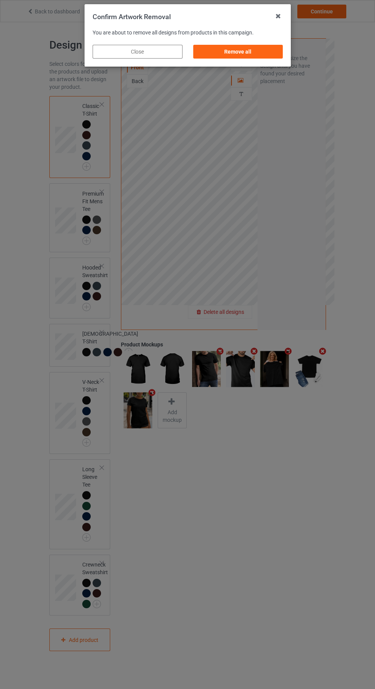
click at [245, 52] on div "Remove all" at bounding box center [238, 52] width 90 height 14
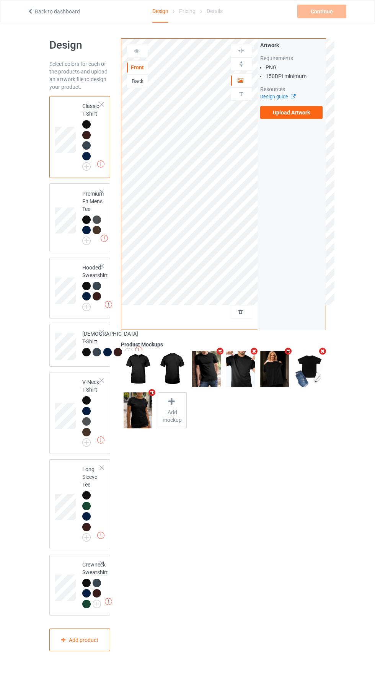
click at [296, 113] on label "Upload Artwork" at bounding box center [291, 112] width 63 height 13
click at [0, 0] on input "Upload Artwork" at bounding box center [0, 0] width 0 height 0
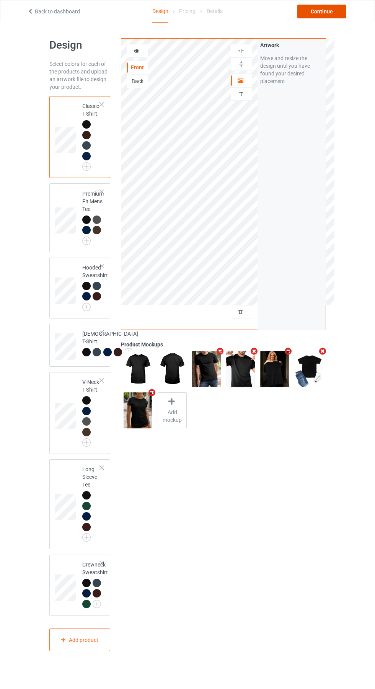
click at [332, 11] on div "Continue" at bounding box center [322, 12] width 49 height 14
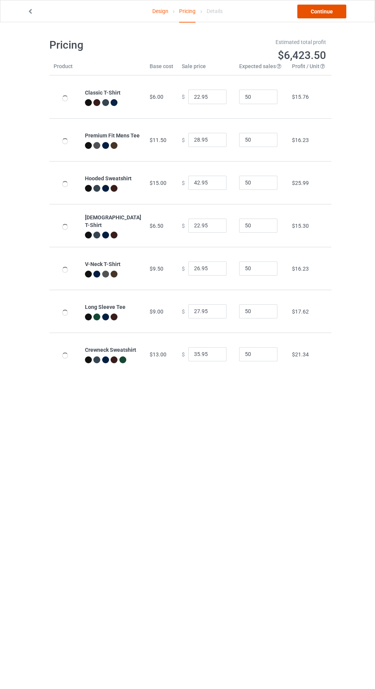
click at [326, 13] on link "Continue" at bounding box center [322, 12] width 49 height 14
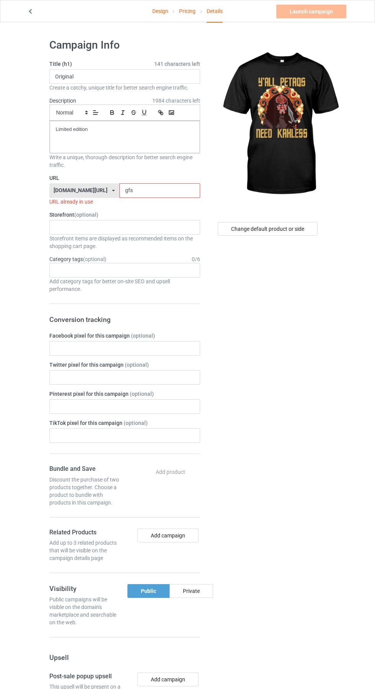
click at [136, 188] on input "gfs" at bounding box center [159, 190] width 81 height 15
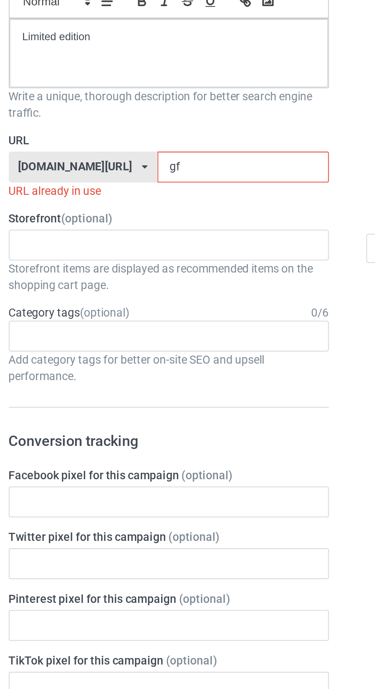
type input "g"
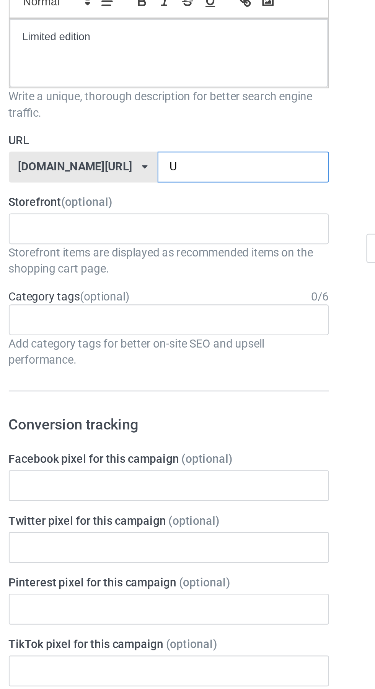
type input "Uf"
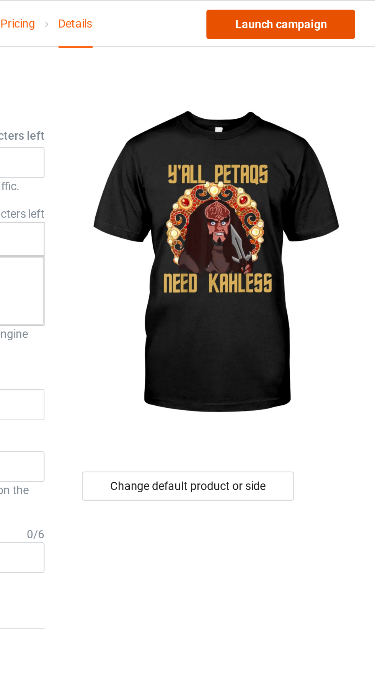
click at [320, 13] on link "Launch campaign" at bounding box center [312, 12] width 70 height 14
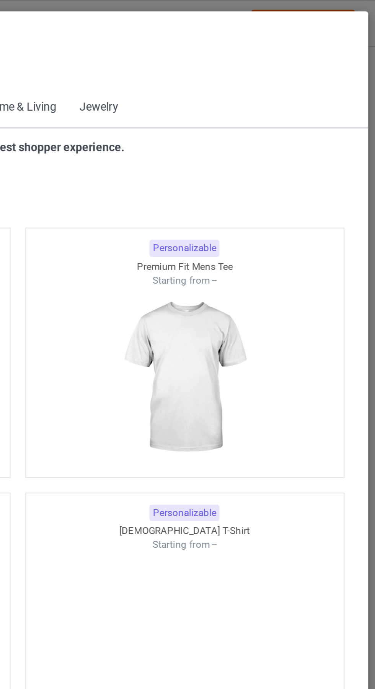
scroll to position [410, 0]
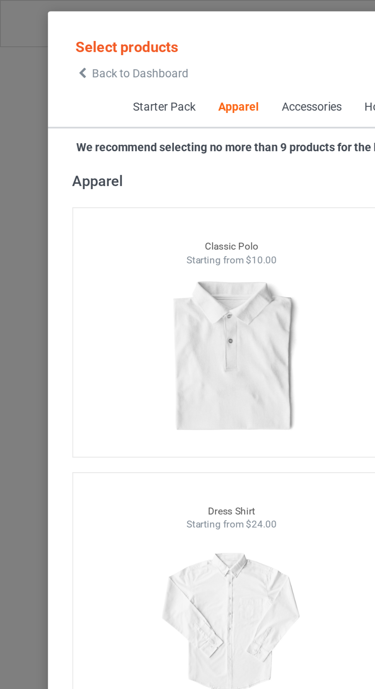
click at [45, 34] on span "Back to Dashboard" at bounding box center [66, 34] width 46 height 6
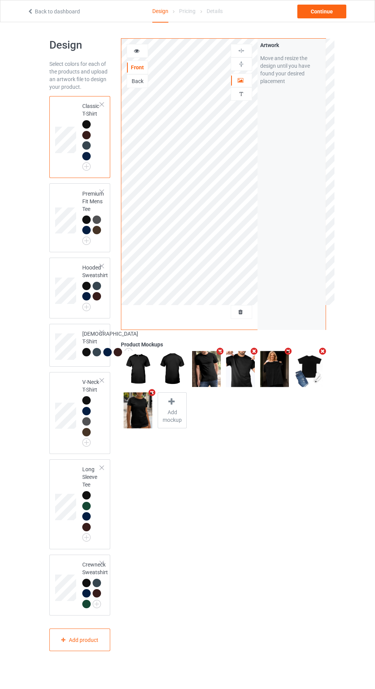
click at [254, 348] on icon "Remove mockup" at bounding box center [255, 351] width 10 height 8
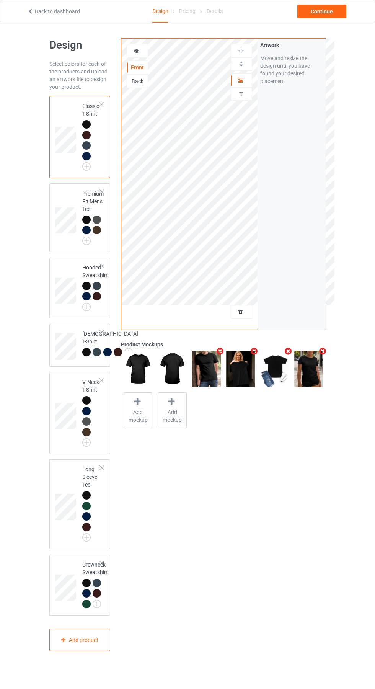
click at [241, 311] on icon at bounding box center [241, 310] width 7 height 5
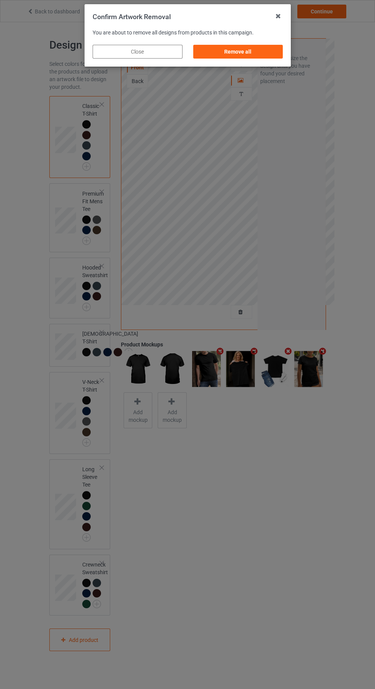
click at [253, 57] on div "Remove all" at bounding box center [238, 52] width 90 height 14
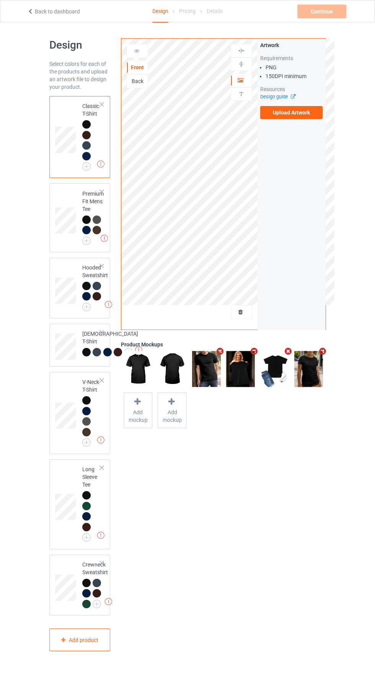
click at [297, 117] on label "Upload Artwork" at bounding box center [291, 112] width 63 height 13
click at [0, 0] on input "Upload Artwork" at bounding box center [0, 0] width 0 height 0
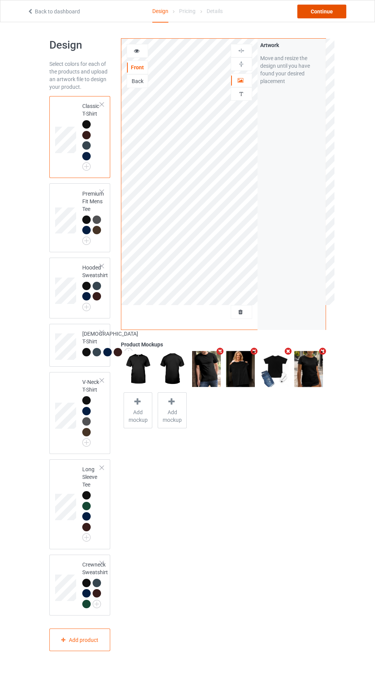
click at [329, 11] on div "Continue" at bounding box center [322, 12] width 49 height 14
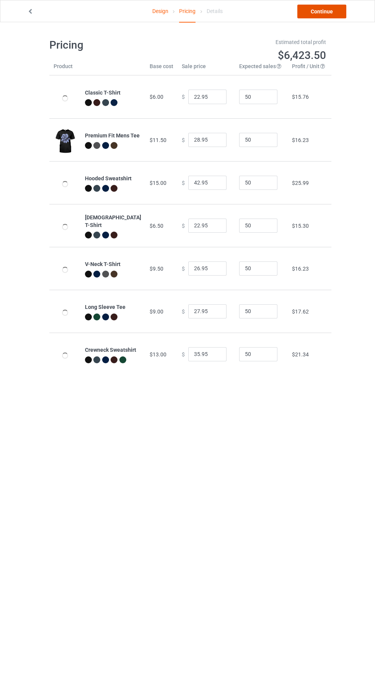
click at [332, 12] on link "Continue" at bounding box center [322, 12] width 49 height 14
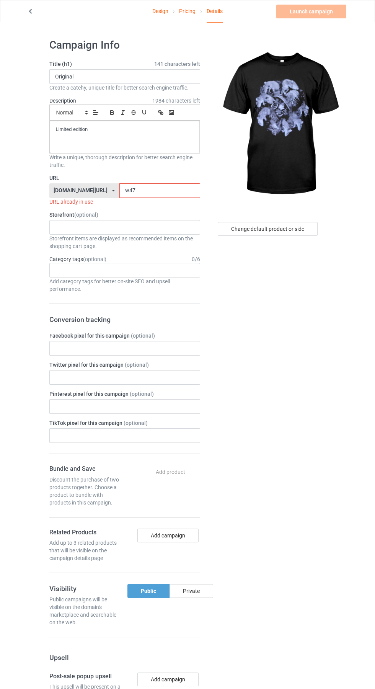
click at [139, 189] on input "w47" at bounding box center [159, 190] width 81 height 15
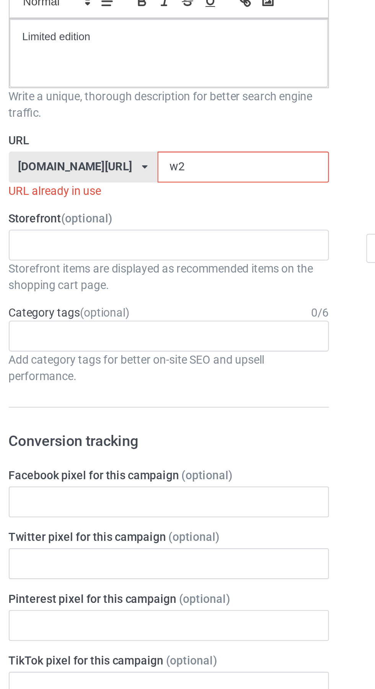
type input "w23"
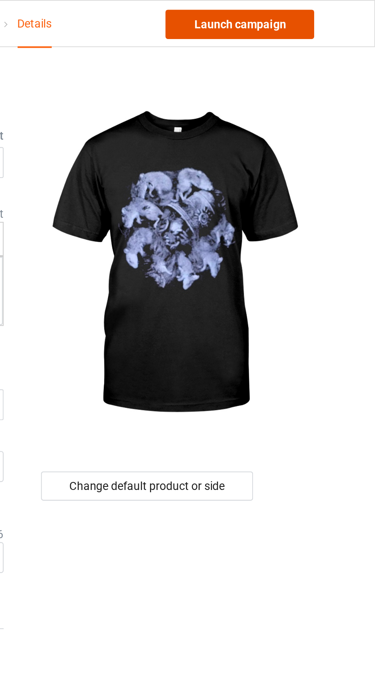
click at [326, 13] on link "Launch campaign" at bounding box center [312, 12] width 70 height 14
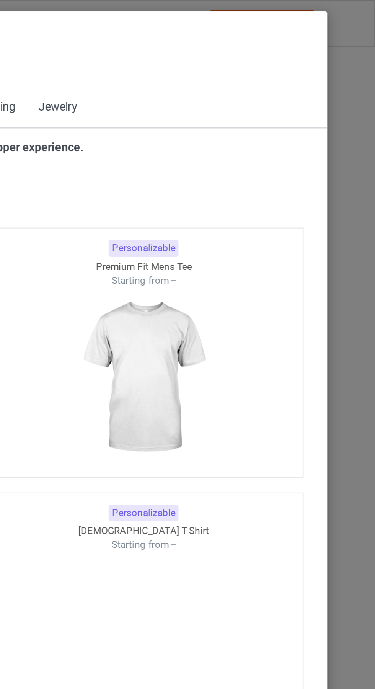
scroll to position [410, 0]
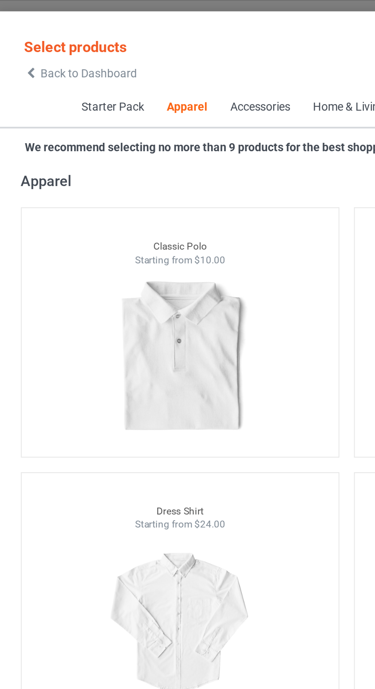
click at [40, 36] on icon at bounding box center [39, 34] width 7 height 5
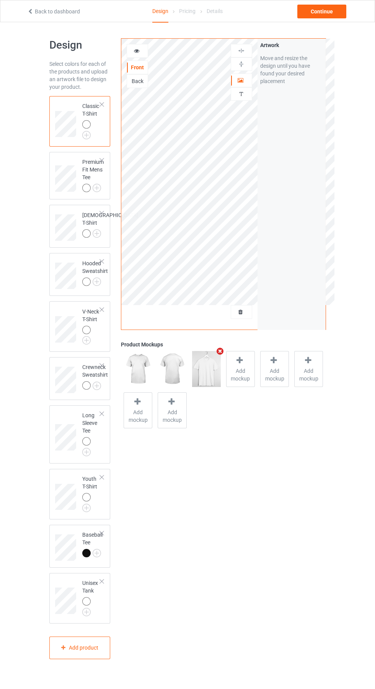
click at [248, 312] on div at bounding box center [241, 312] width 21 height 8
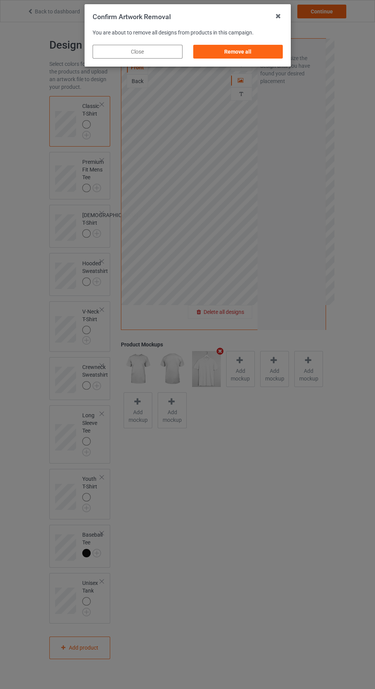
click at [247, 53] on div "Remove all" at bounding box center [238, 52] width 90 height 14
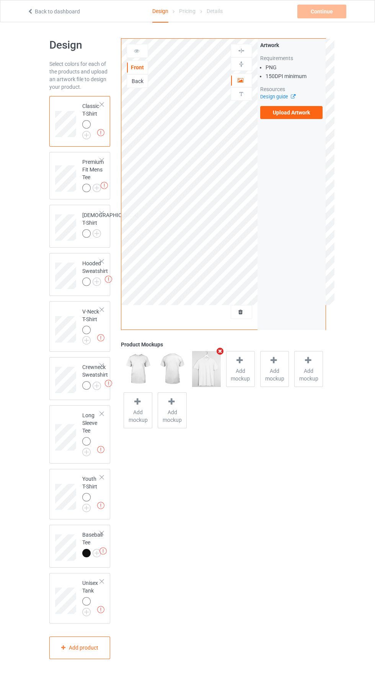
click at [297, 119] on label "Upload Artwork" at bounding box center [291, 112] width 63 height 13
click at [0, 0] on input "Upload Artwork" at bounding box center [0, 0] width 0 height 0
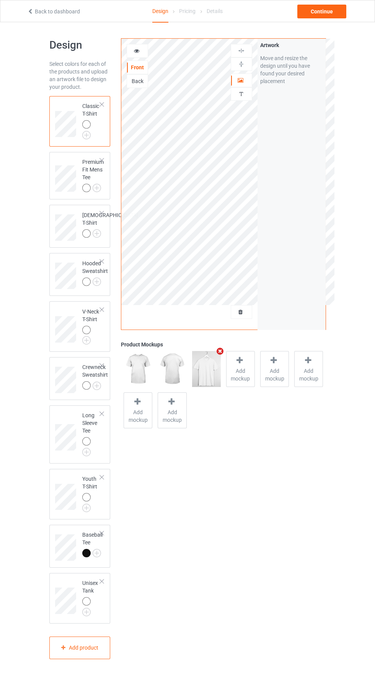
click at [0, 0] on img at bounding box center [0, 0] width 0 height 0
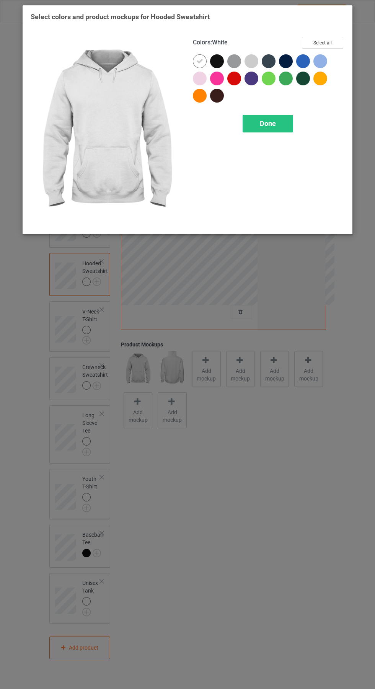
click at [282, 127] on div "Done" at bounding box center [268, 124] width 51 height 18
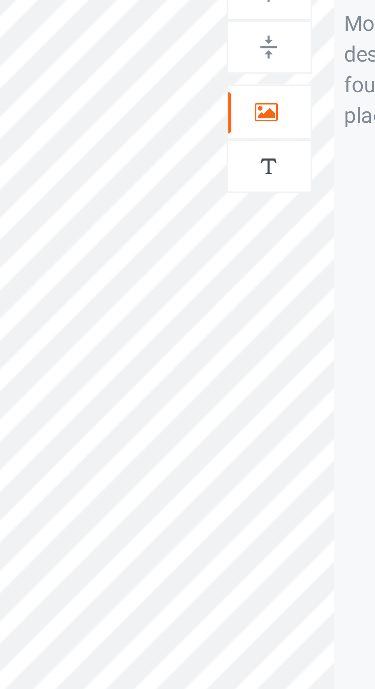
click at [245, 82] on div at bounding box center [241, 81] width 21 height 8
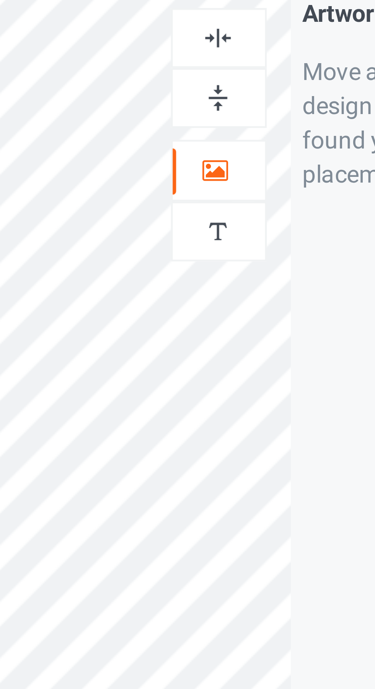
click at [242, 50] on img at bounding box center [241, 50] width 7 height 7
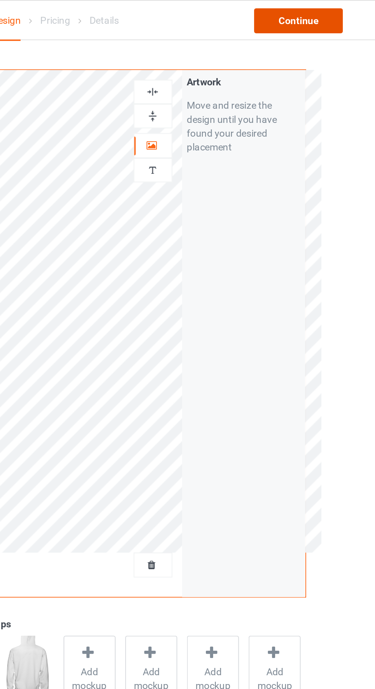
click at [331, 12] on div "Continue" at bounding box center [322, 12] width 49 height 14
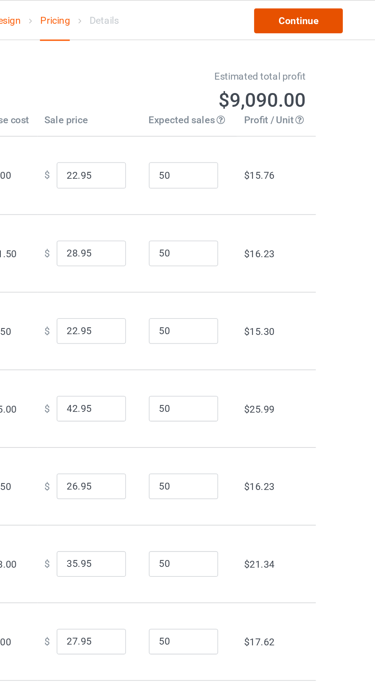
click at [328, 14] on link "Continue" at bounding box center [322, 12] width 49 height 14
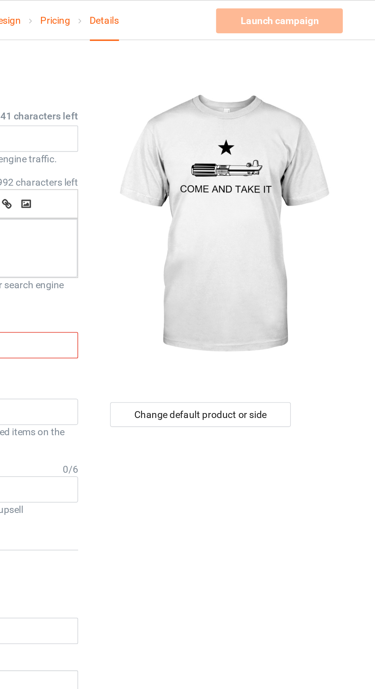
click at [188, 191] on input "y21" at bounding box center [159, 190] width 81 height 15
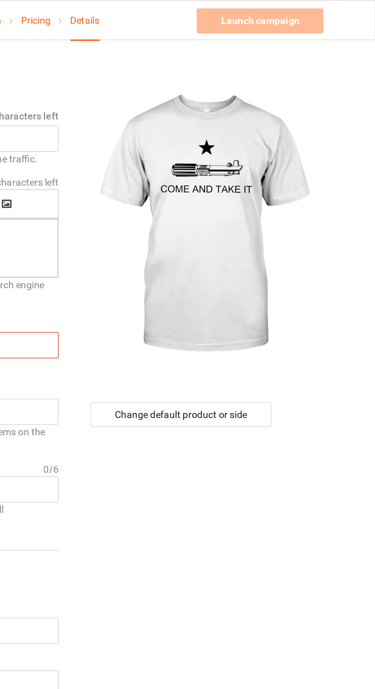
type input "y289"
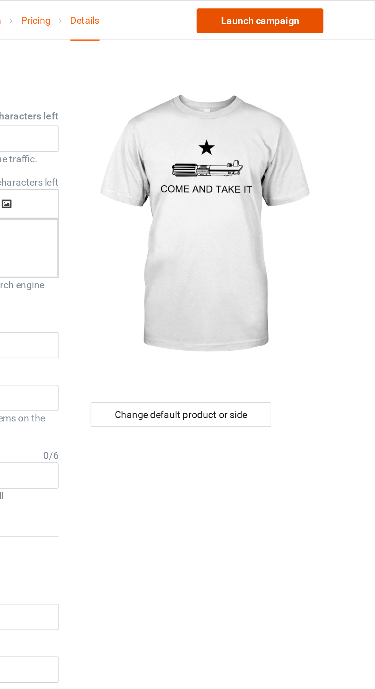
click at [326, 14] on link "Launch campaign" at bounding box center [312, 12] width 70 height 14
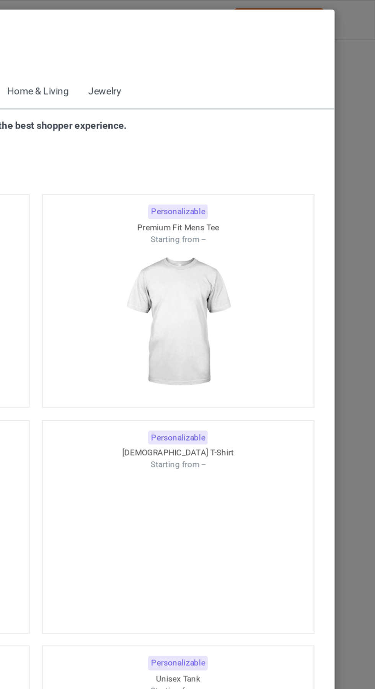
scroll to position [410, 0]
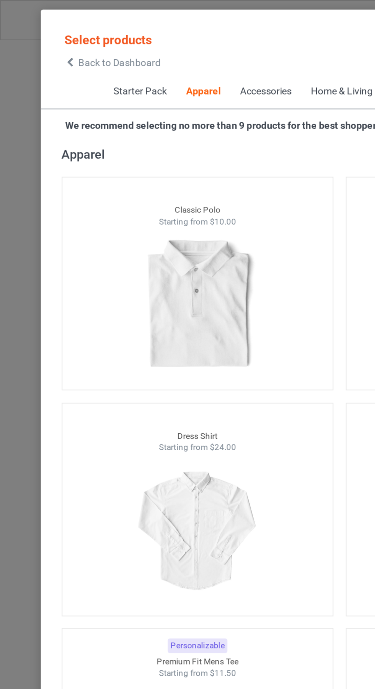
click at [39, 34] on icon at bounding box center [39, 34] width 7 height 5
